Goal: Transaction & Acquisition: Purchase product/service

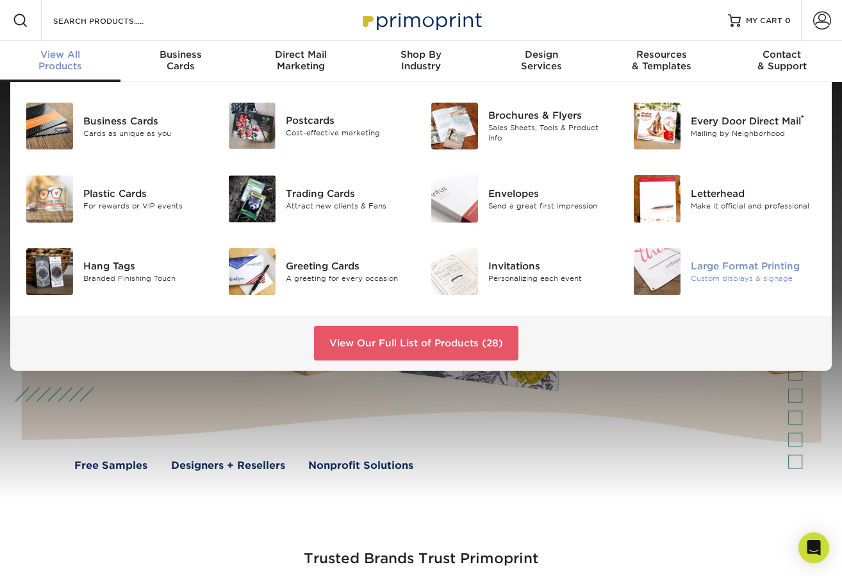
click at [723, 267] on div "Large Format Printing" at bounding box center [754, 266] width 126 height 14
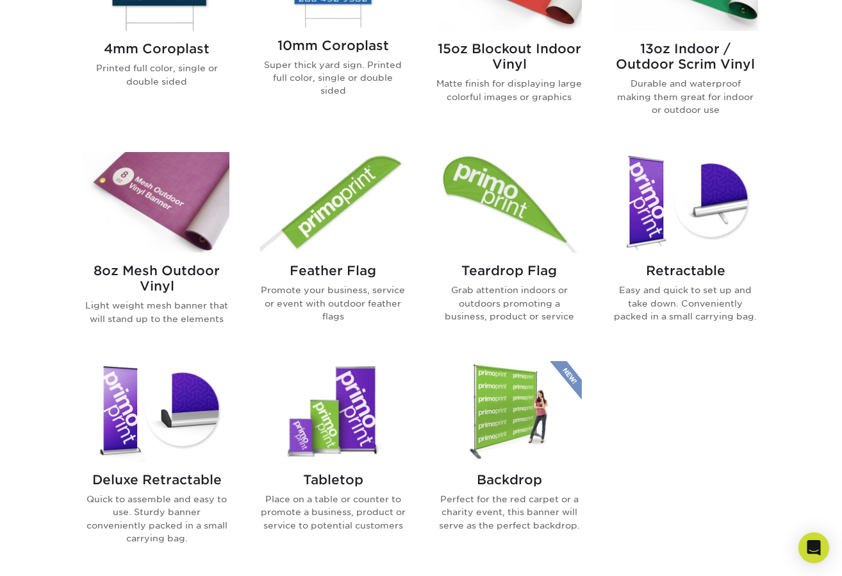
scroll to position [636, 0]
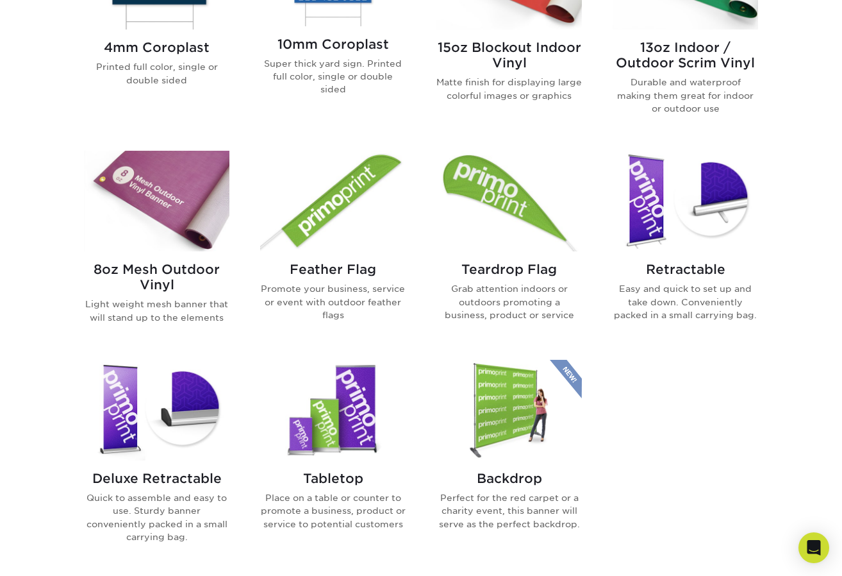
click at [353, 191] on img at bounding box center [333, 201] width 146 height 101
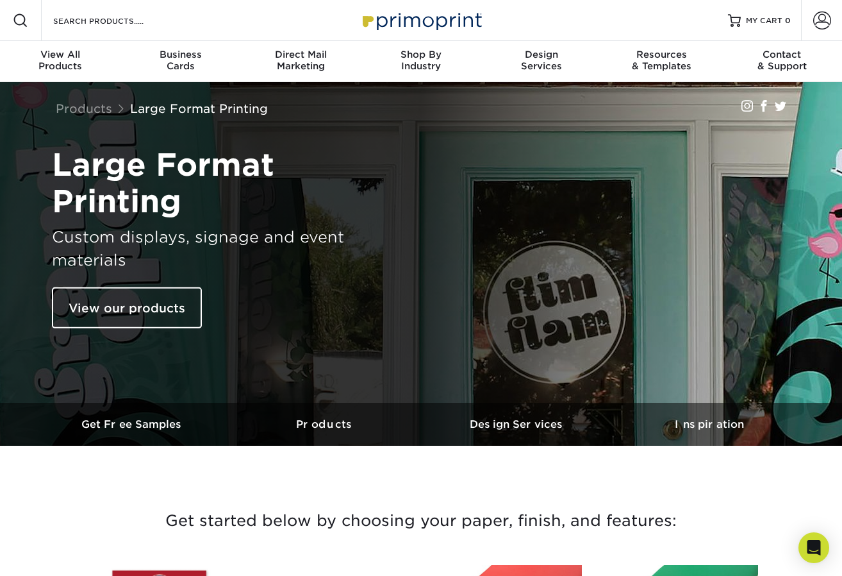
scroll to position [0, 0]
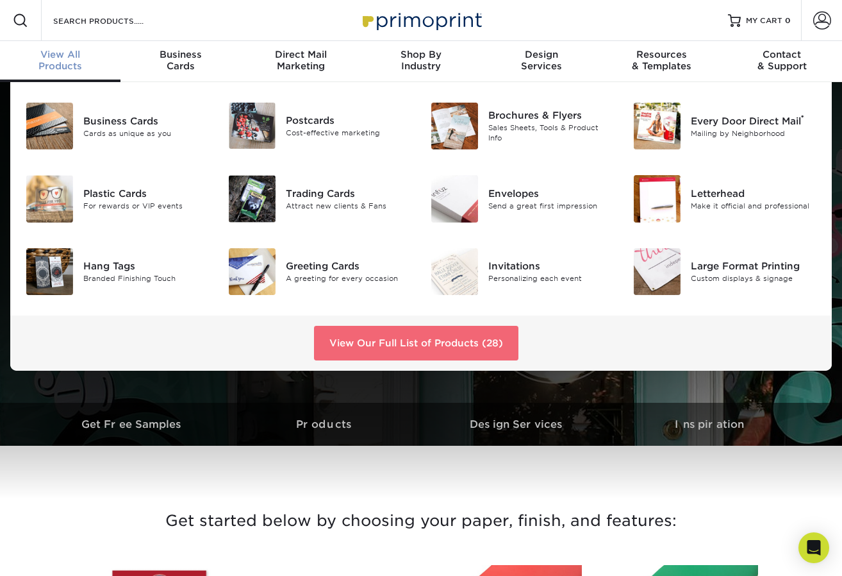
click at [443, 339] on link "View Our Full List of Products (28)" at bounding box center [416, 343] width 204 height 35
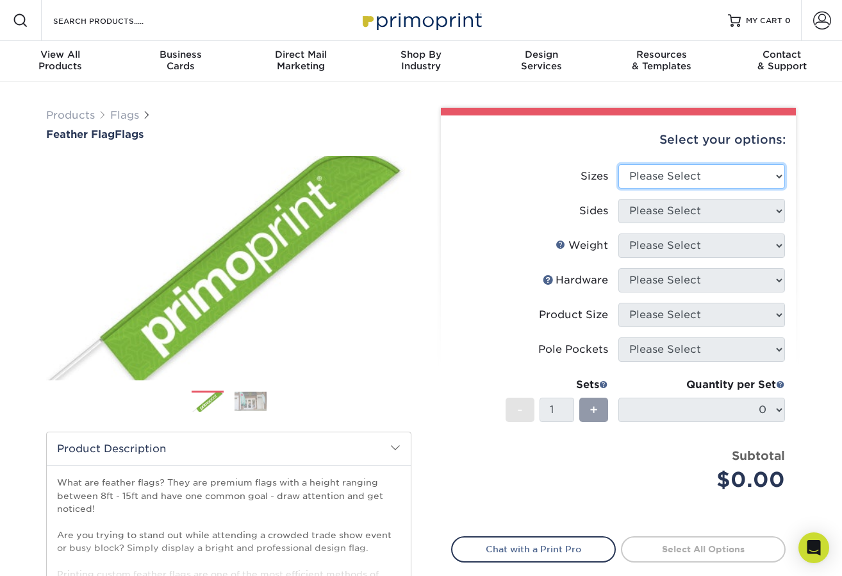
select select "57.00x142.00"
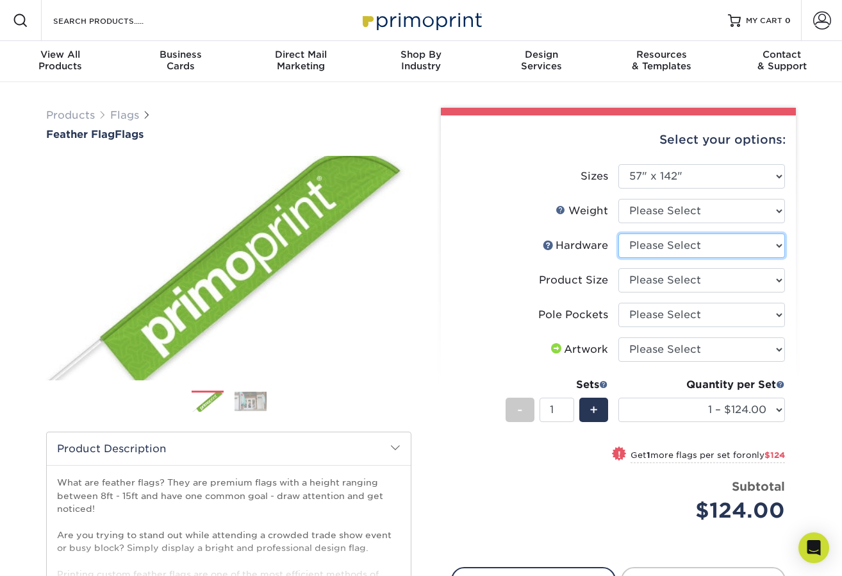
select select "e0cd107b-dce6-4795-b045-0047b043af06"
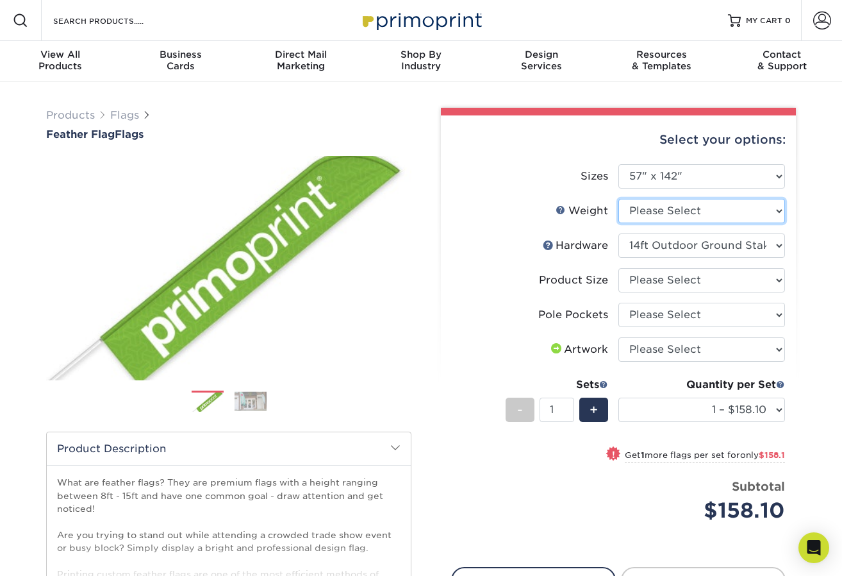
select select "3OZPOLY"
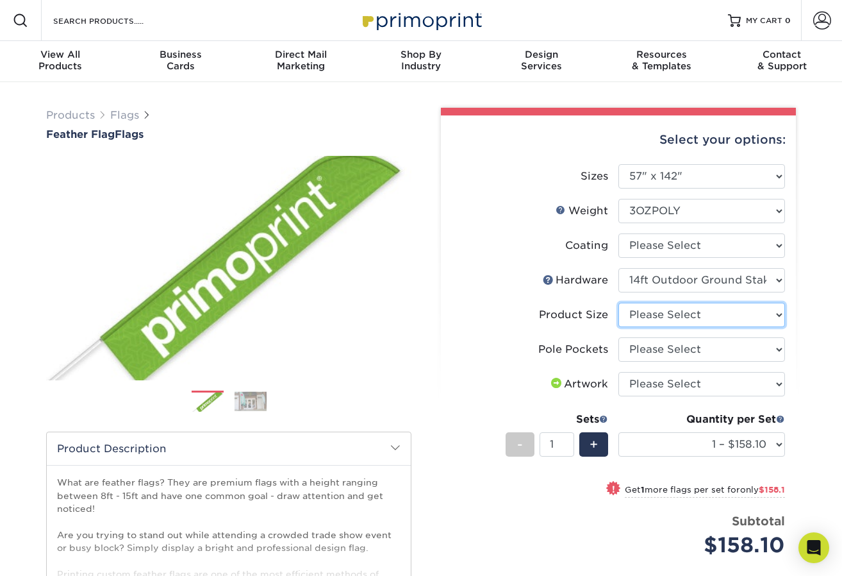
select select "cc5a77e8-ed58-4422-bbca-61734cf90f29"
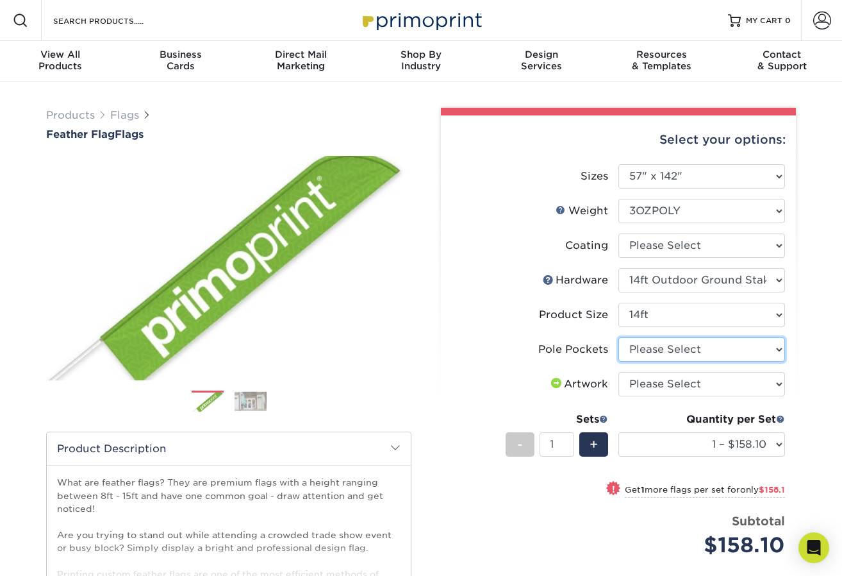
select select "17637b51-123c-45a9-814d-5e120dd7374e"
click at [246, 397] on img at bounding box center [251, 401] width 32 height 20
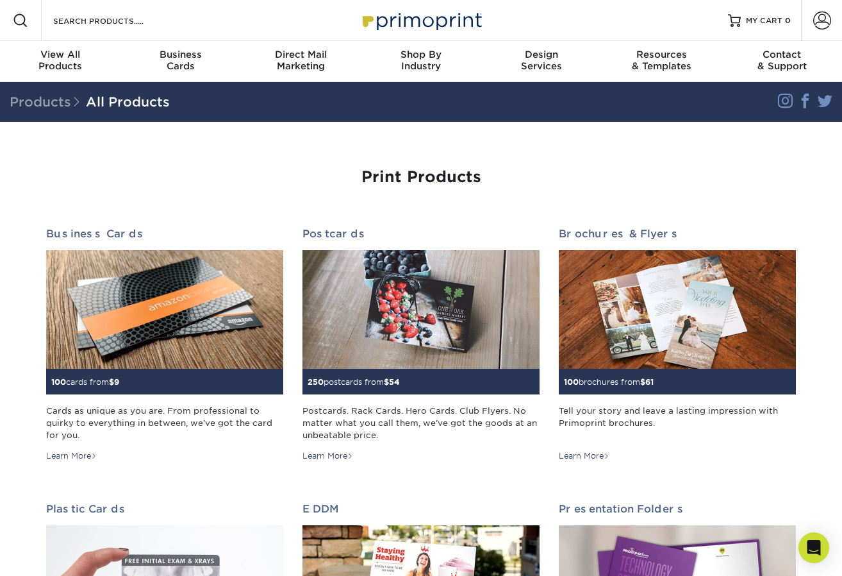
click at [24, 21] on span at bounding box center [20, 20] width 15 height 15
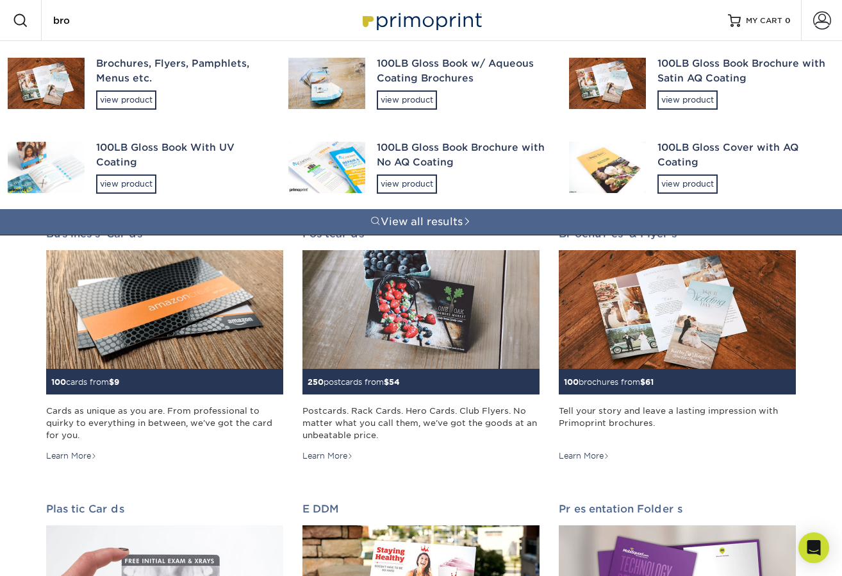
type input "bro"
click at [39, 86] on img at bounding box center [46, 82] width 77 height 51
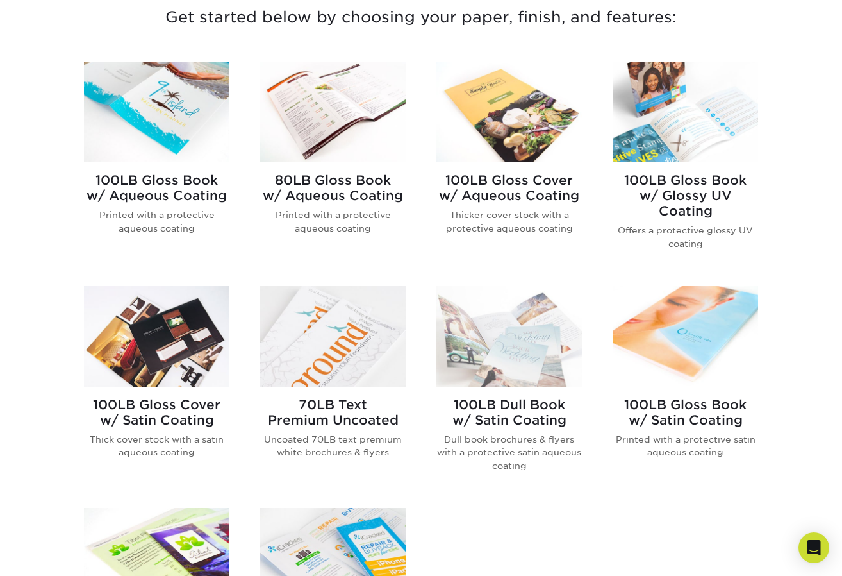
scroll to position [506, 0]
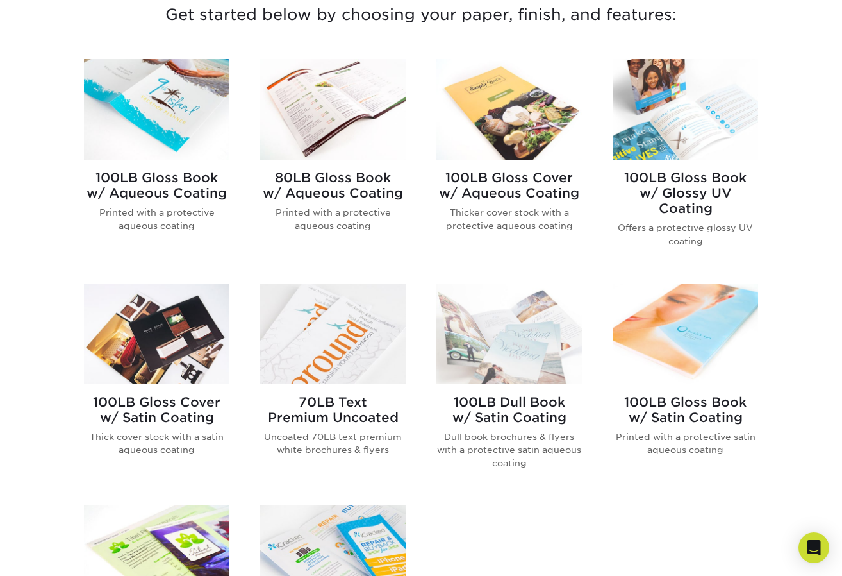
click at [653, 138] on img at bounding box center [686, 109] width 146 height 101
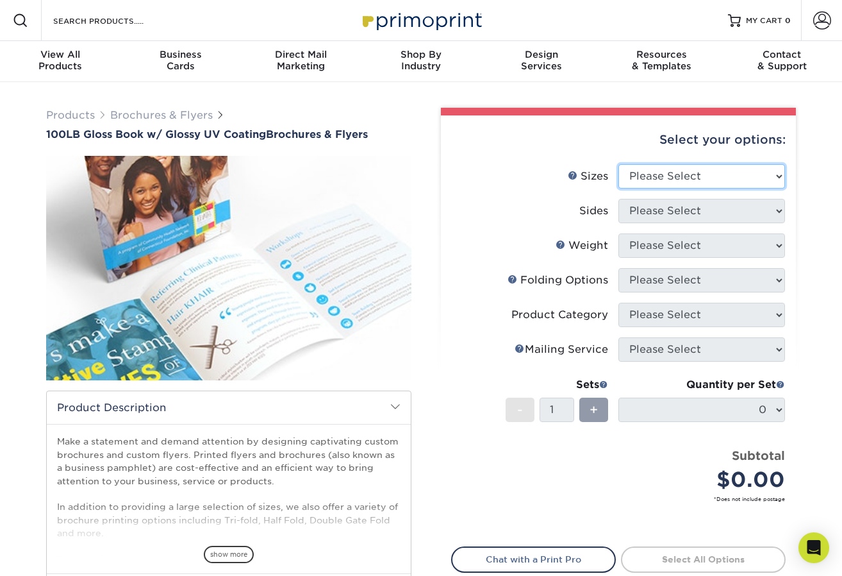
select select "11.00x25.50"
